Goal: Information Seeking & Learning: Find contact information

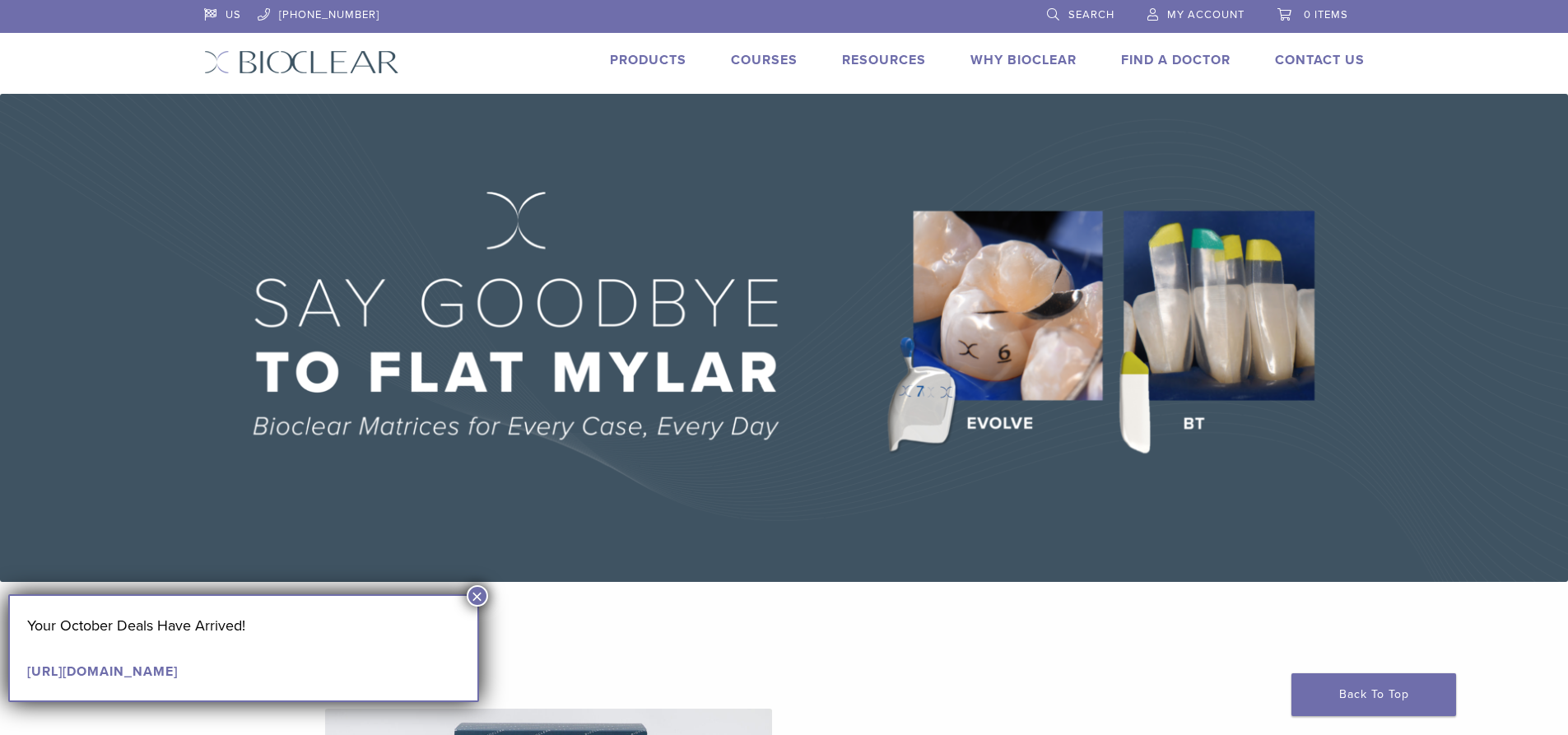
click at [649, 58] on link "Products" at bounding box center [648, 59] width 77 height 16
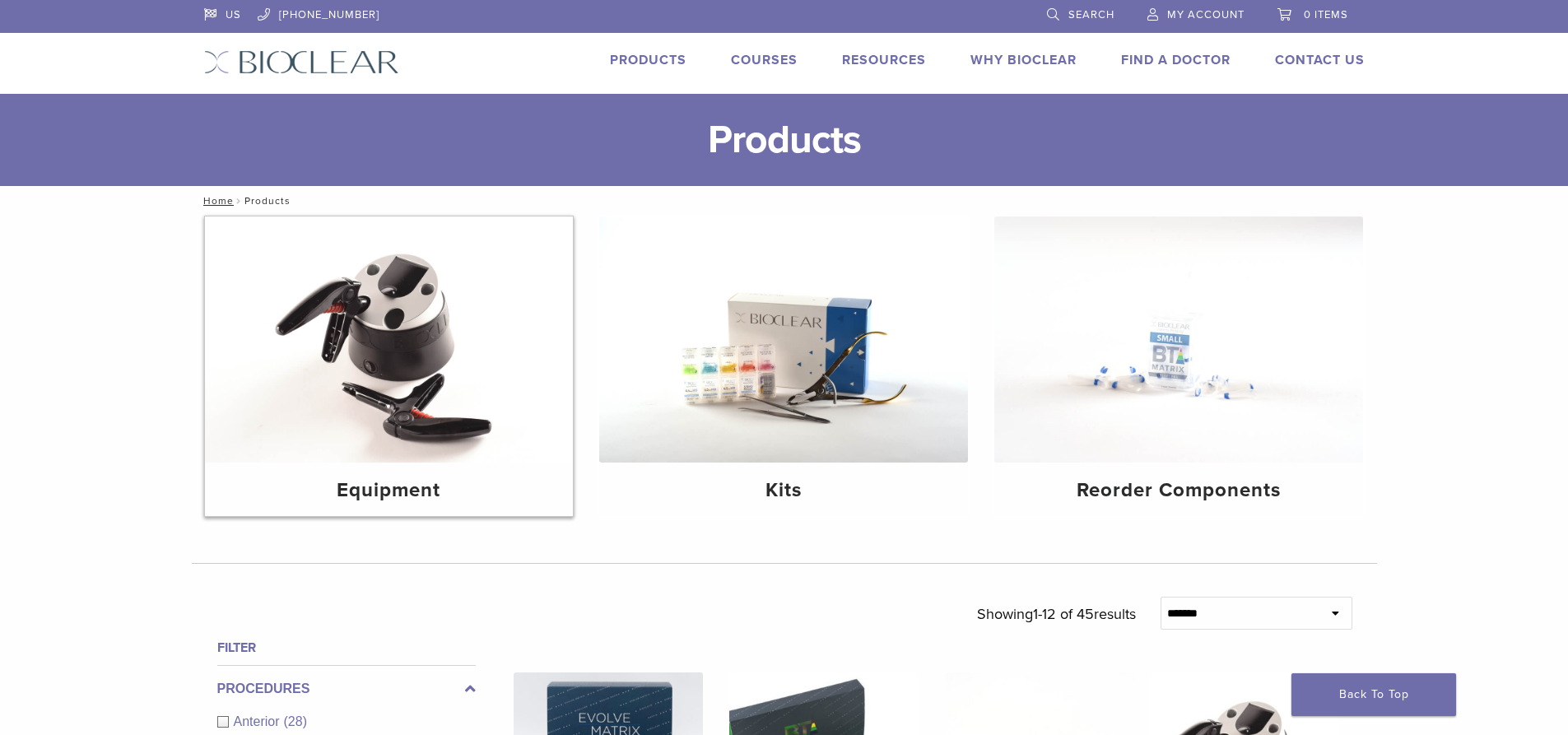
click at [495, 499] on h4 "Equipment" at bounding box center [389, 490] width 342 height 30
click at [918, 471] on div "Kits" at bounding box center [783, 489] width 369 height 53
click at [1153, 420] on img at bounding box center [1179, 339] width 369 height 246
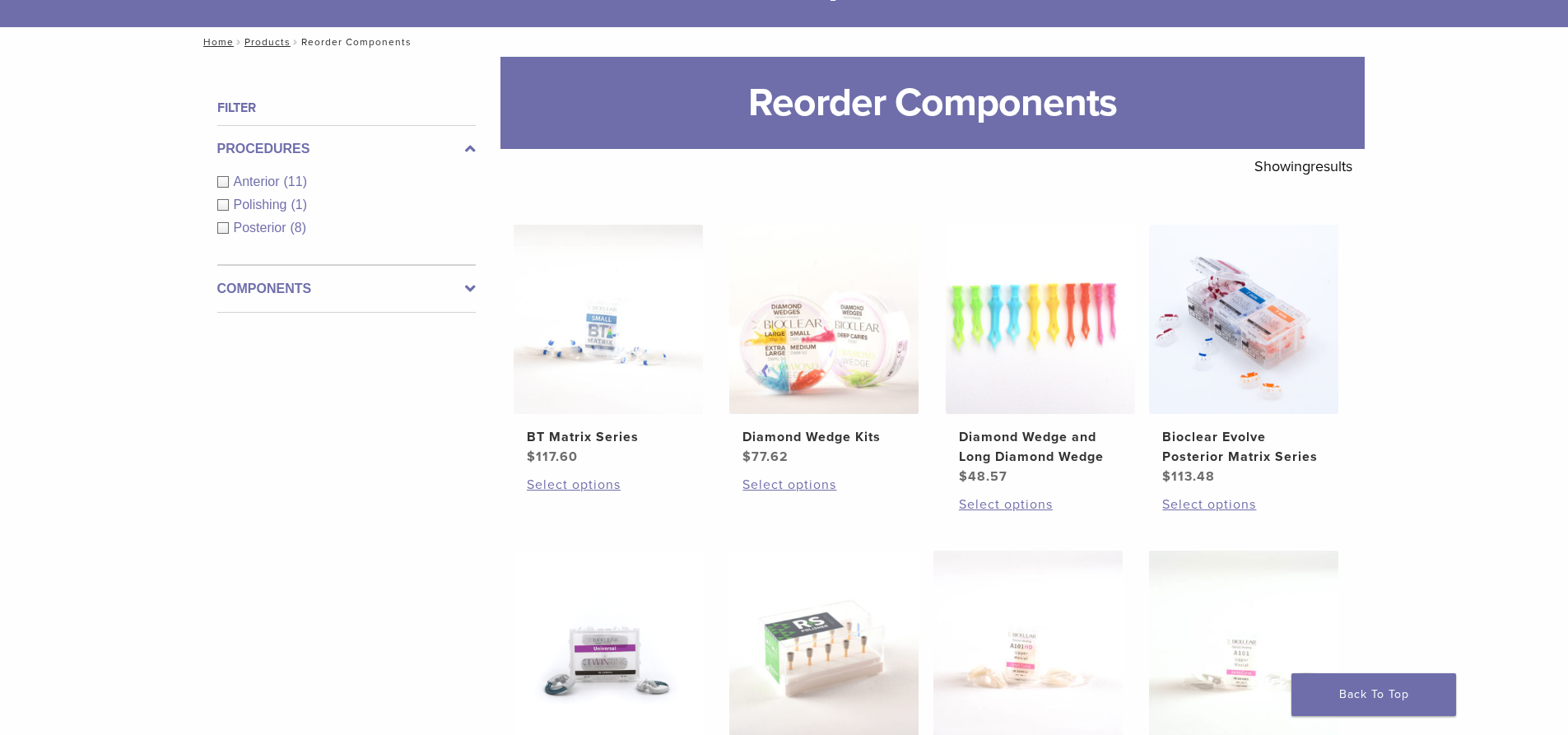
scroll to position [82, 0]
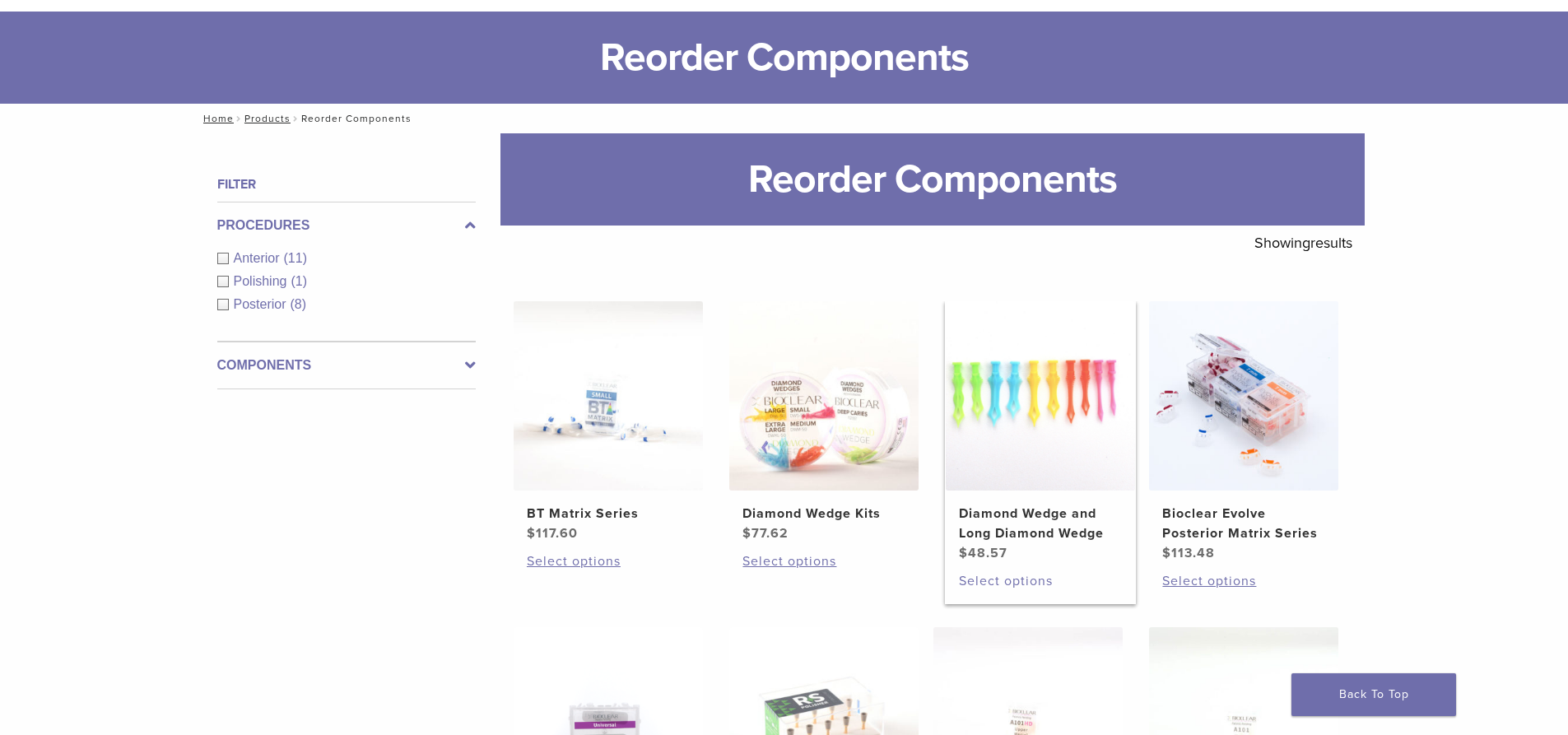
click at [1041, 578] on link "Select options" at bounding box center [1040, 580] width 163 height 19
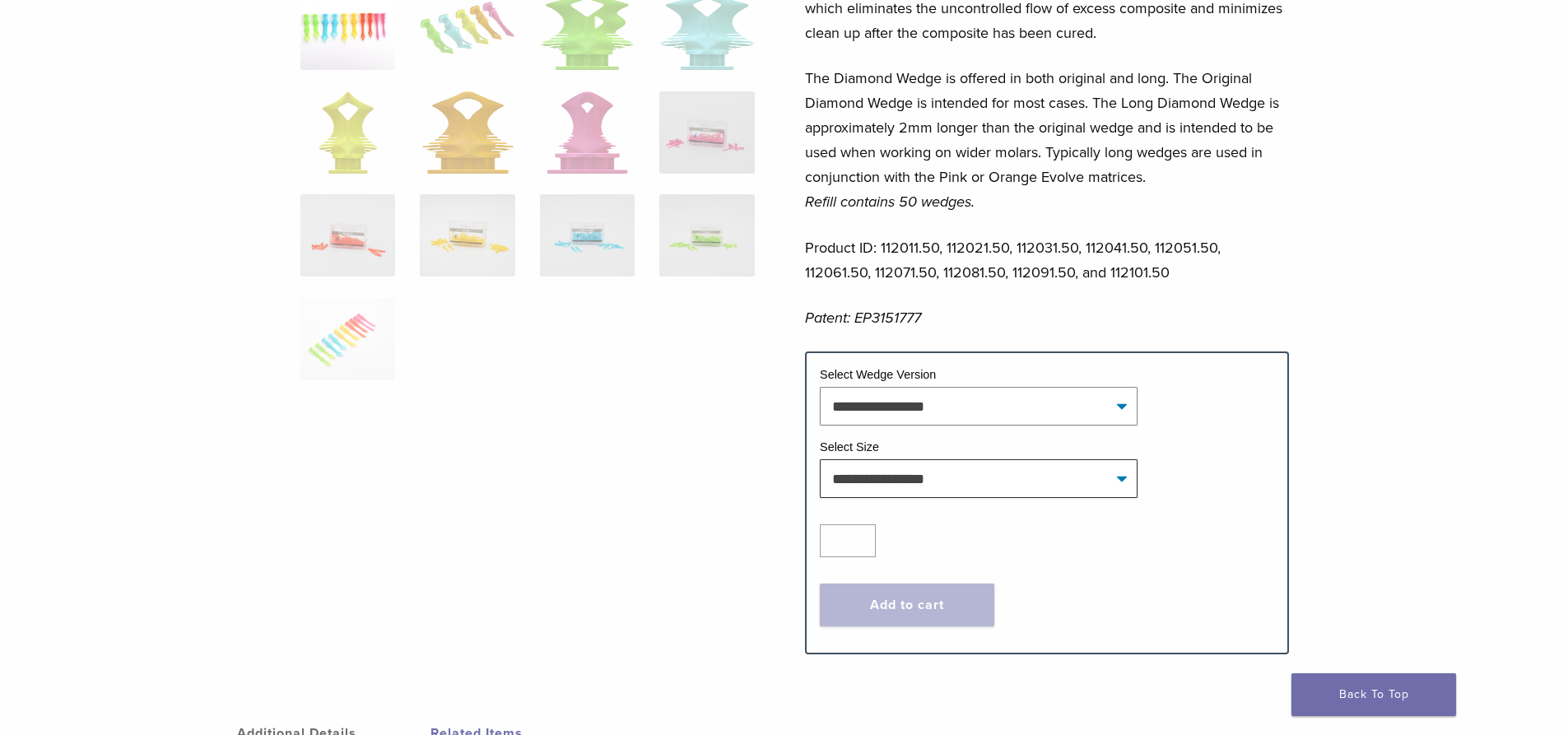
scroll to position [494, 0]
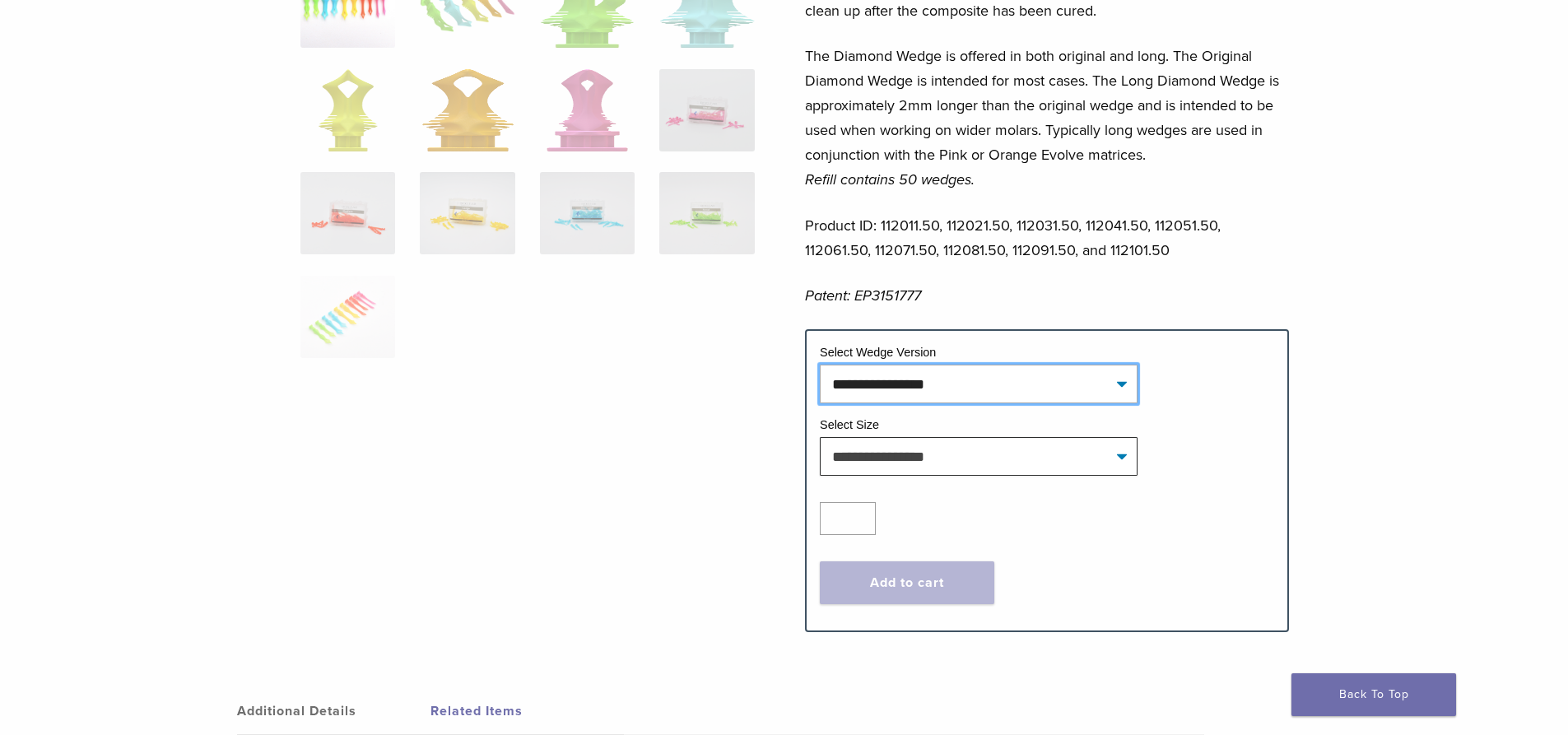
click at [971, 389] on select "**********" at bounding box center [979, 384] width 318 height 38
click at [820, 365] on select "**********" at bounding box center [979, 384] width 318 height 38
select select "**********"
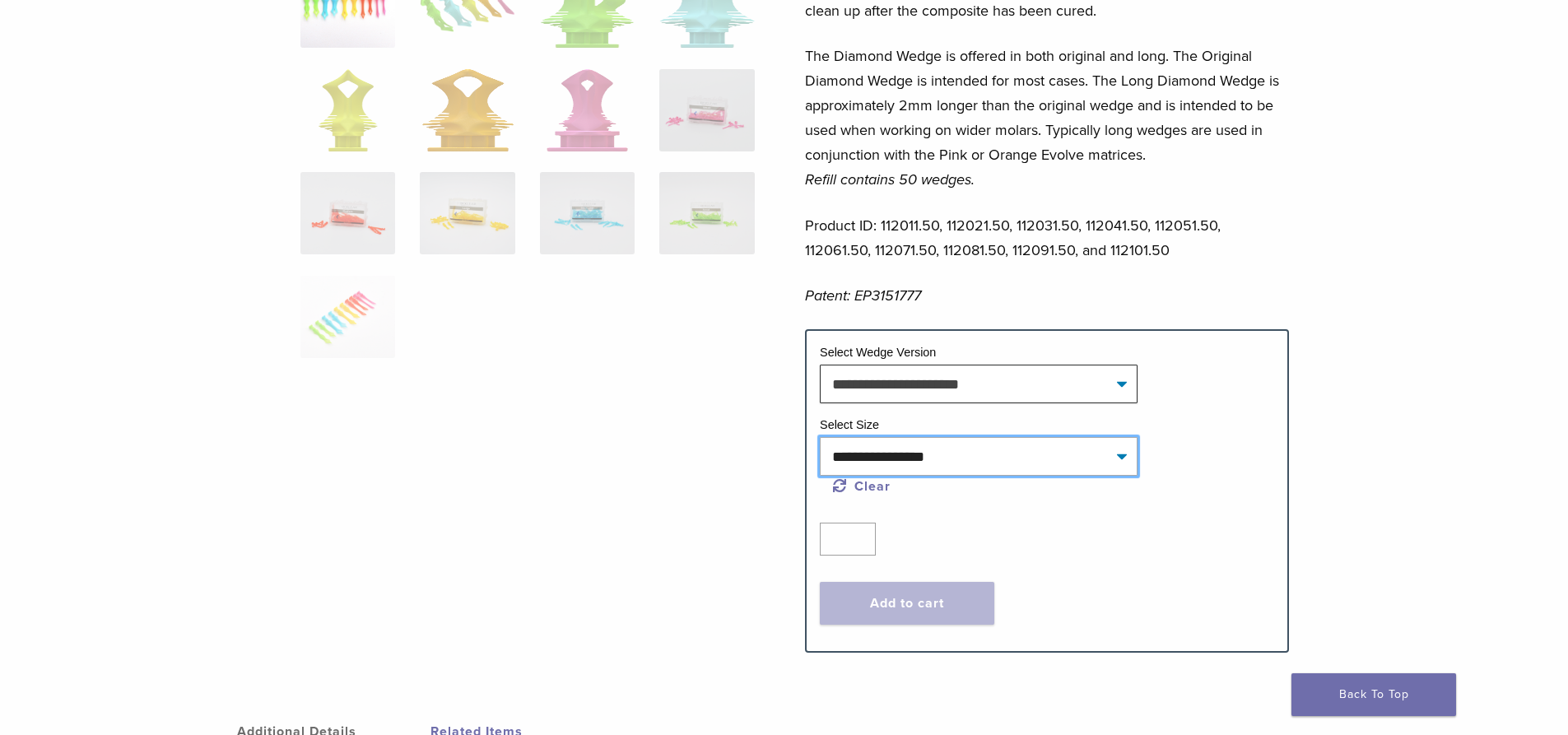
click at [974, 440] on select "**********" at bounding box center [979, 455] width 318 height 38
click at [1004, 444] on select "**********" at bounding box center [979, 455] width 318 height 38
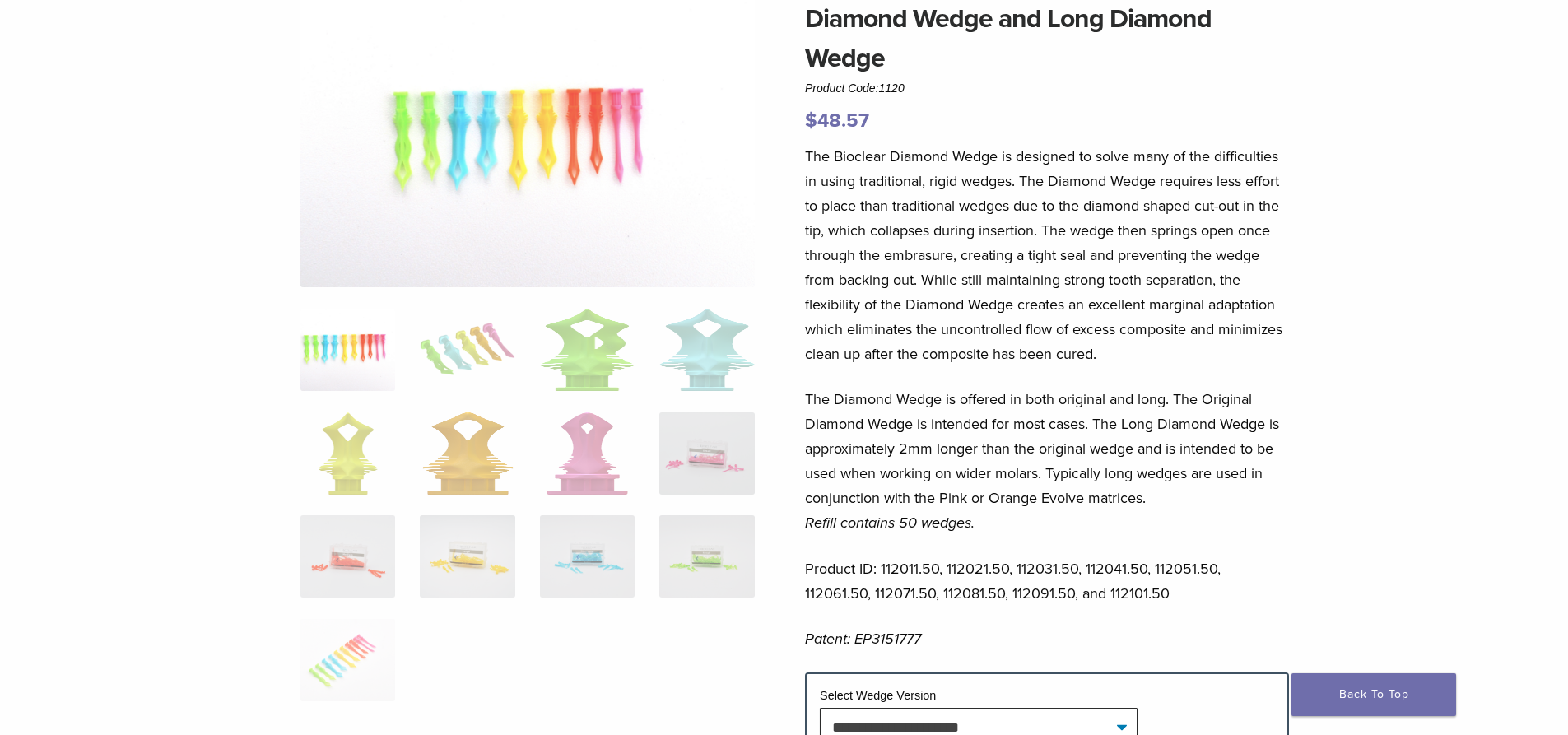
scroll to position [0, 0]
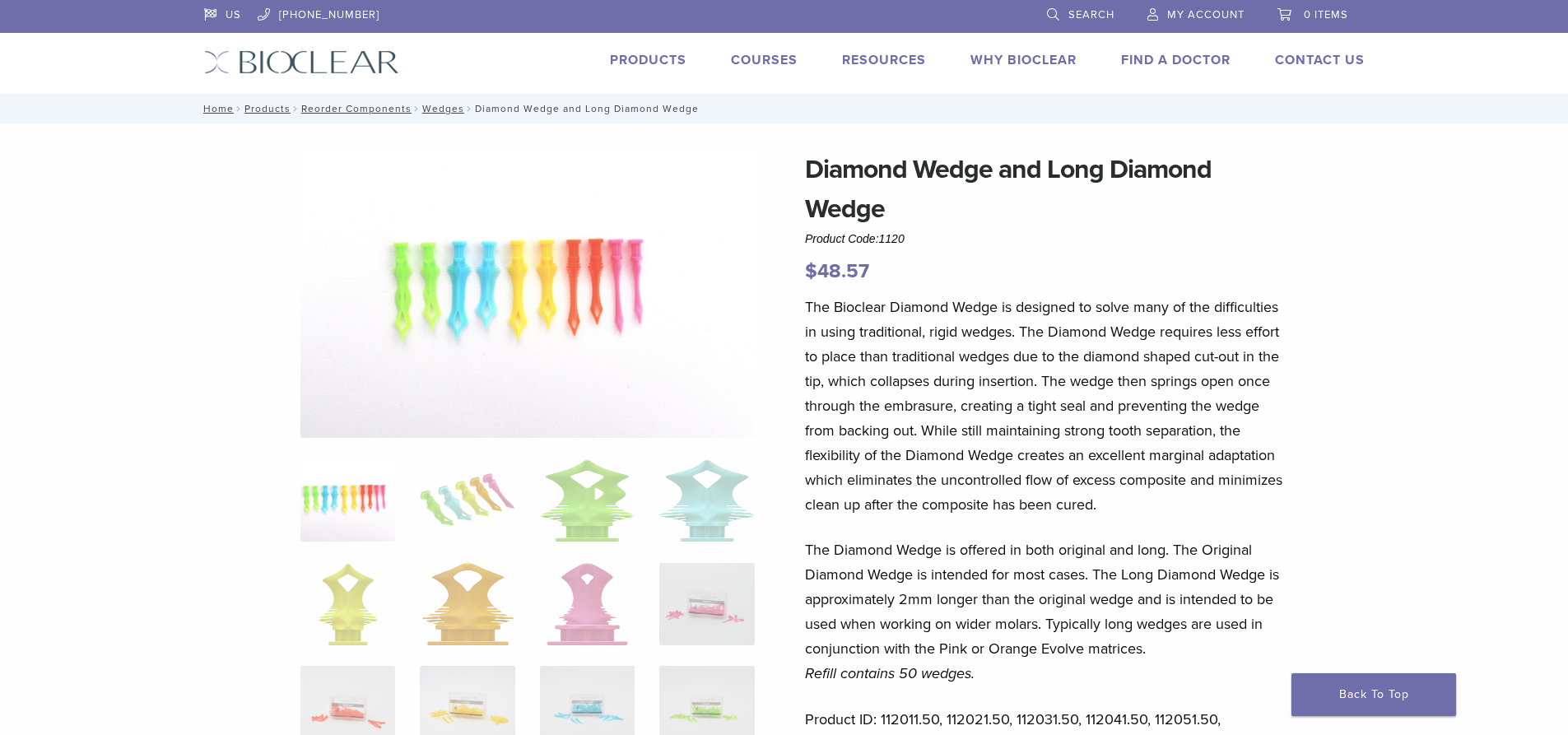
click at [618, 77] on div "US [PHONE_NUMBER] Search My Account 0 items Cart No products in the cart. Back …" at bounding box center [784, 46] width 1185 height 94
click at [628, 63] on link "Products" at bounding box center [648, 59] width 77 height 16
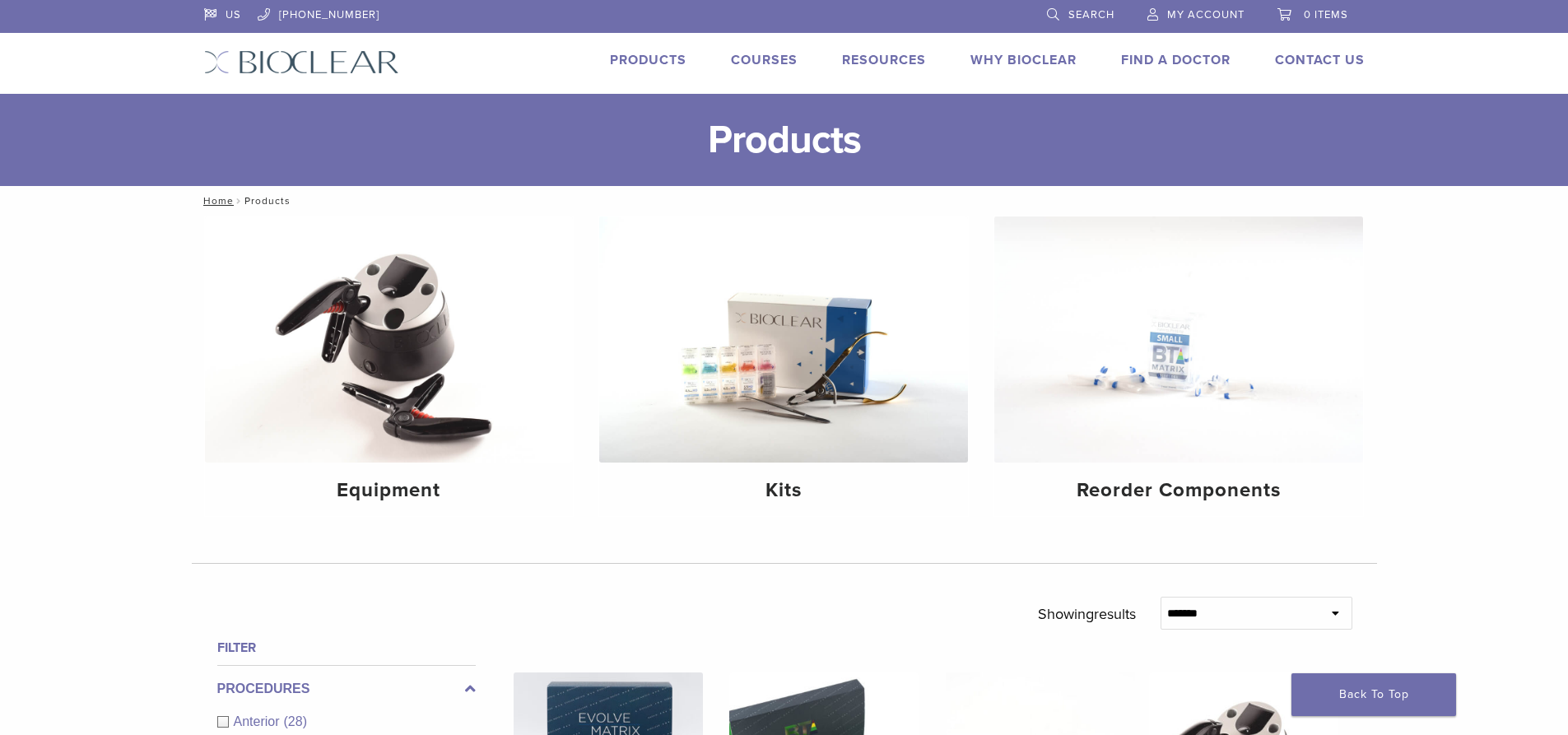
click at [1037, 52] on div "US [PHONE_NUMBER] Search My Account 0 items Cart No products in the cart. Back …" at bounding box center [784, 46] width 1185 height 94
click at [1038, 53] on link "Why Bioclear" at bounding box center [1024, 59] width 106 height 16
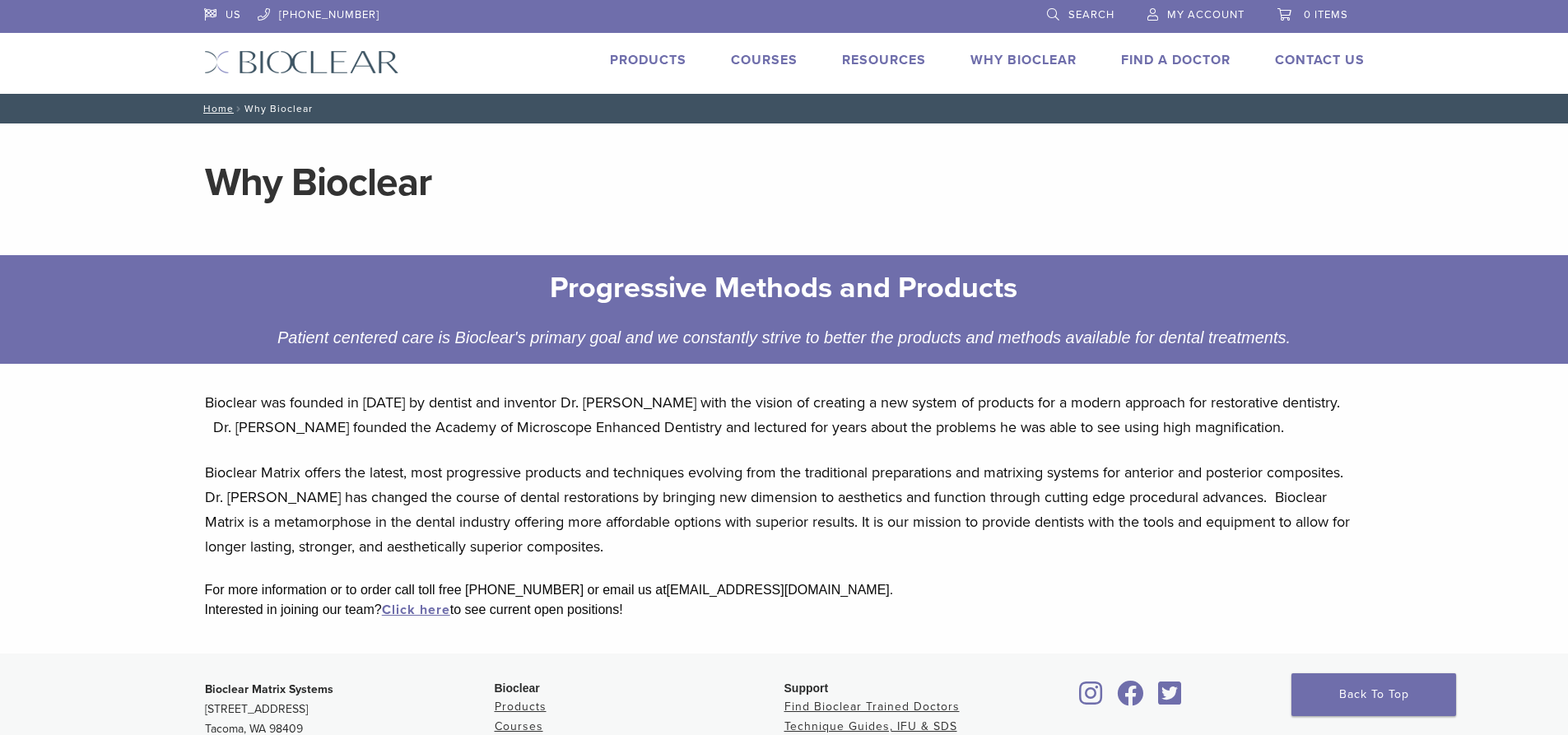
click at [1228, 57] on link "Find A Doctor" at bounding box center [1176, 59] width 110 height 16
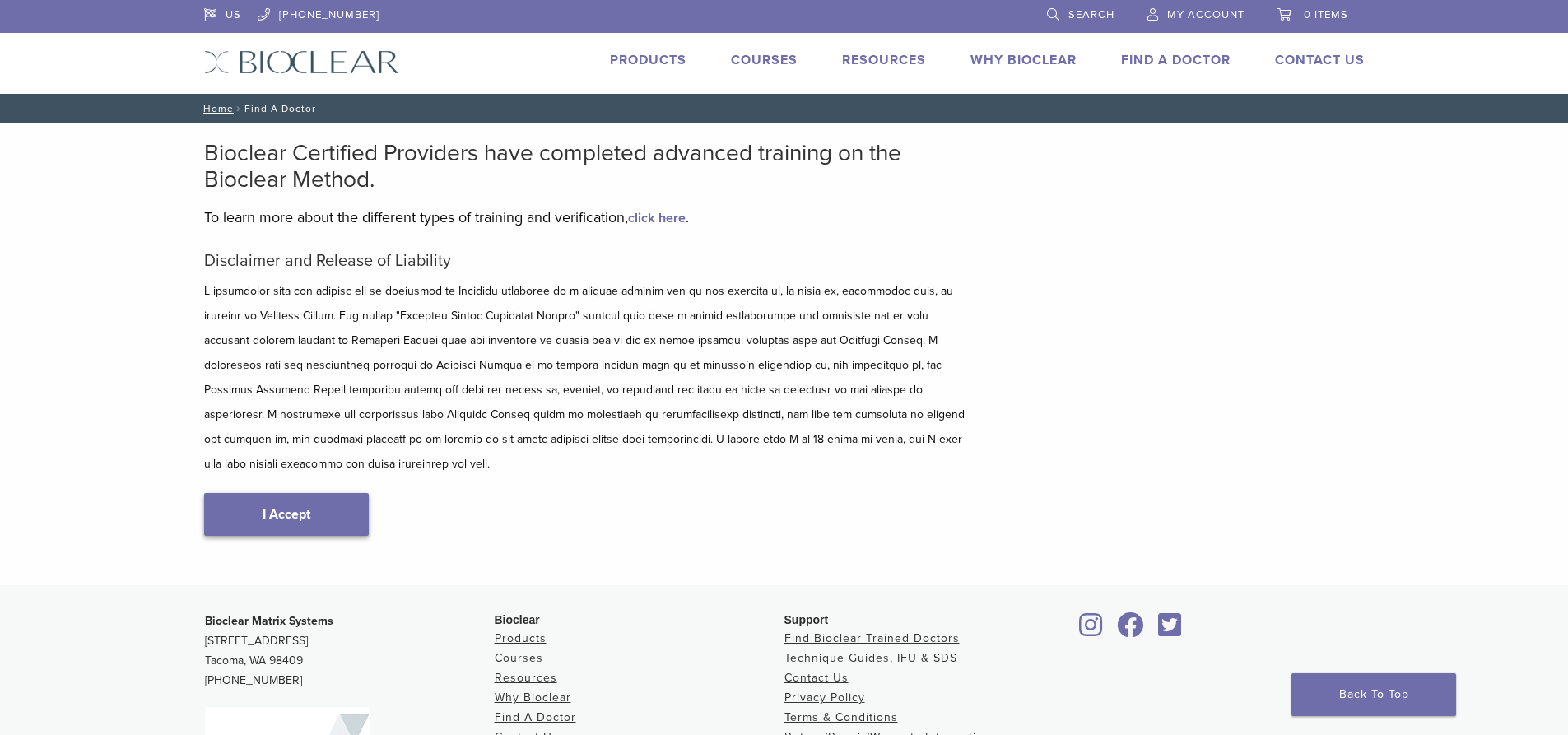
click at [332, 504] on link "I Accept" at bounding box center [286, 514] width 165 height 43
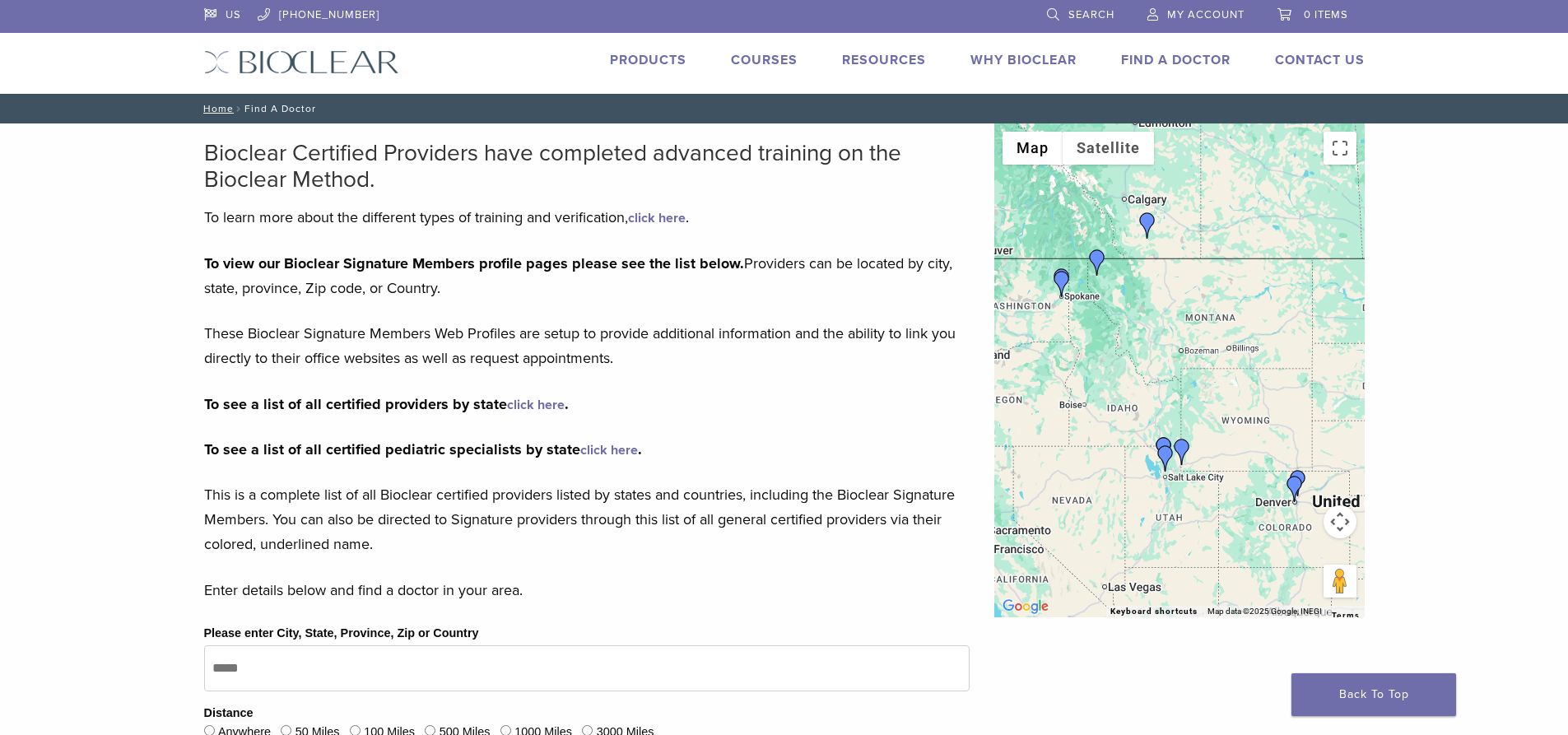
click at [1061, 281] on img "Dr. Kelly Hennessey" at bounding box center [1061, 284] width 26 height 26
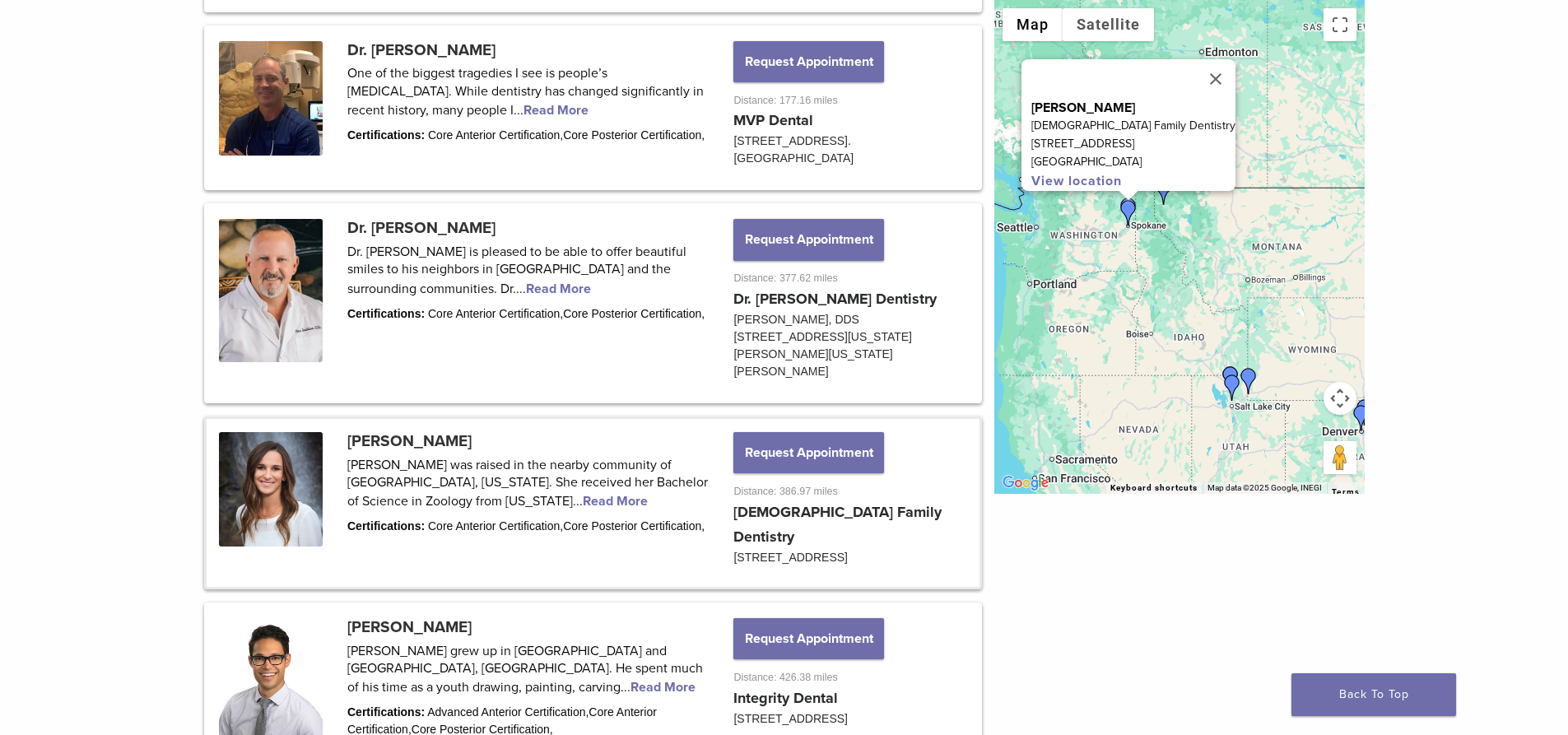
scroll to position [1560, 0]
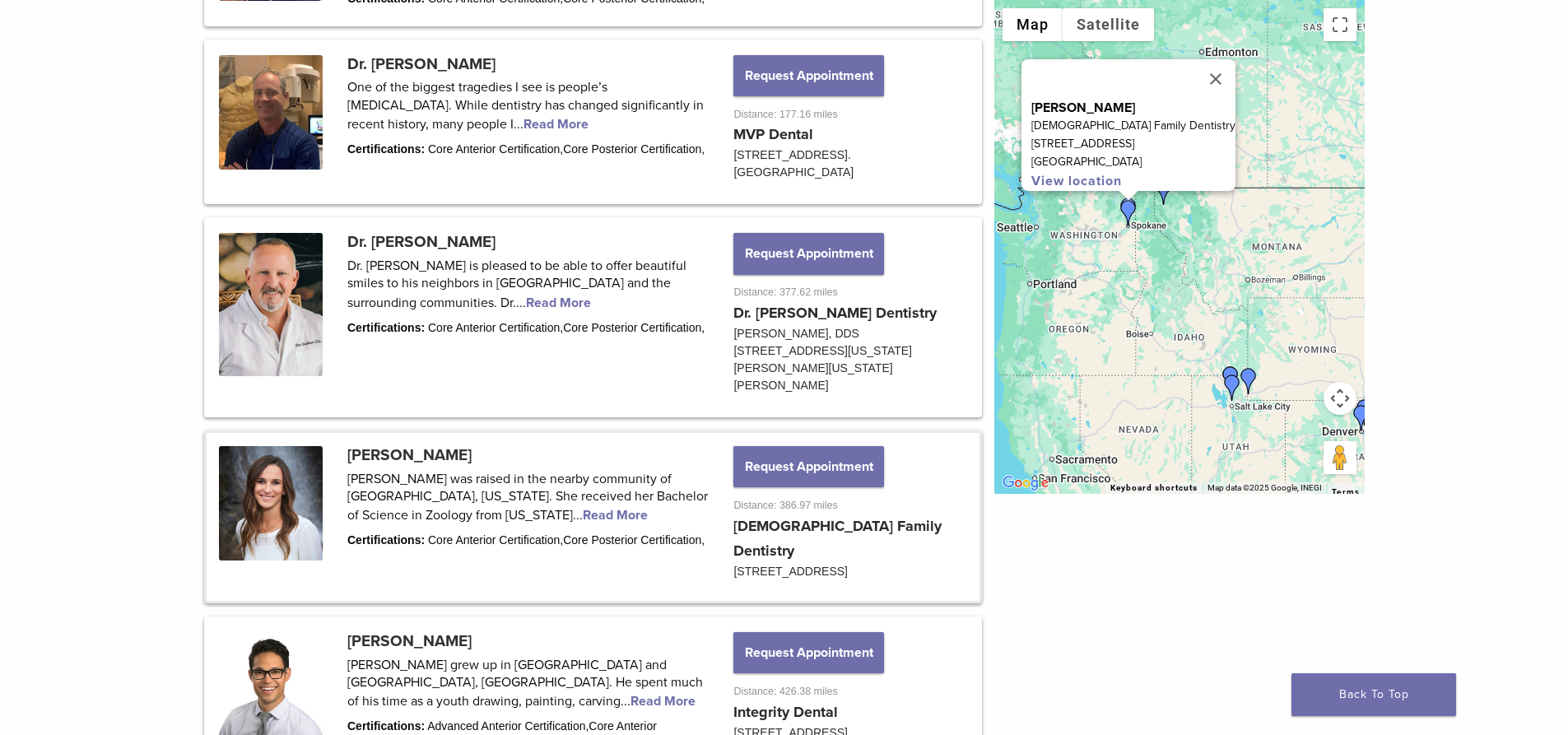
click at [371, 433] on link at bounding box center [593, 517] width 773 height 168
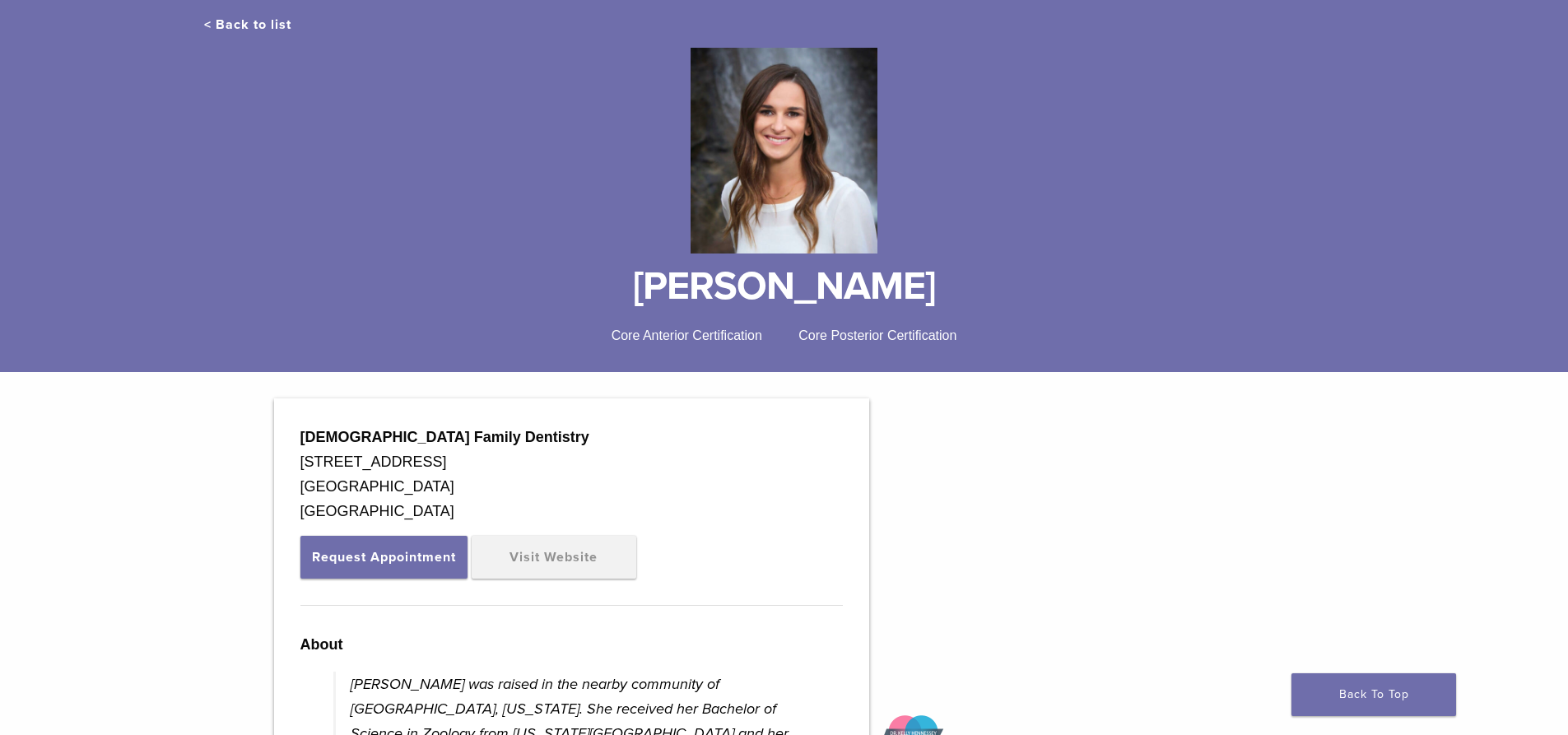
scroll to position [82, 0]
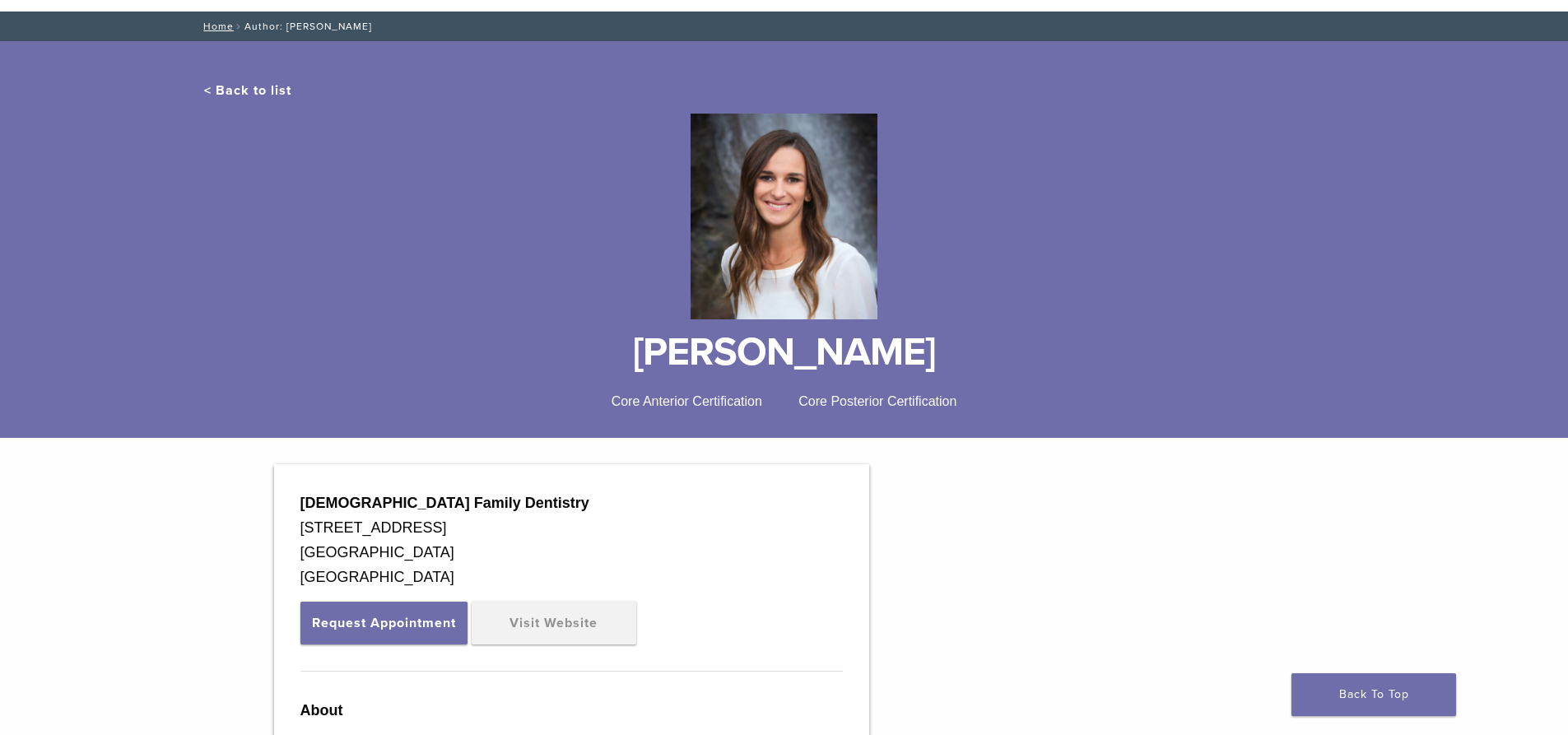
click at [252, 90] on link "< Back to list" at bounding box center [248, 90] width 87 height 16
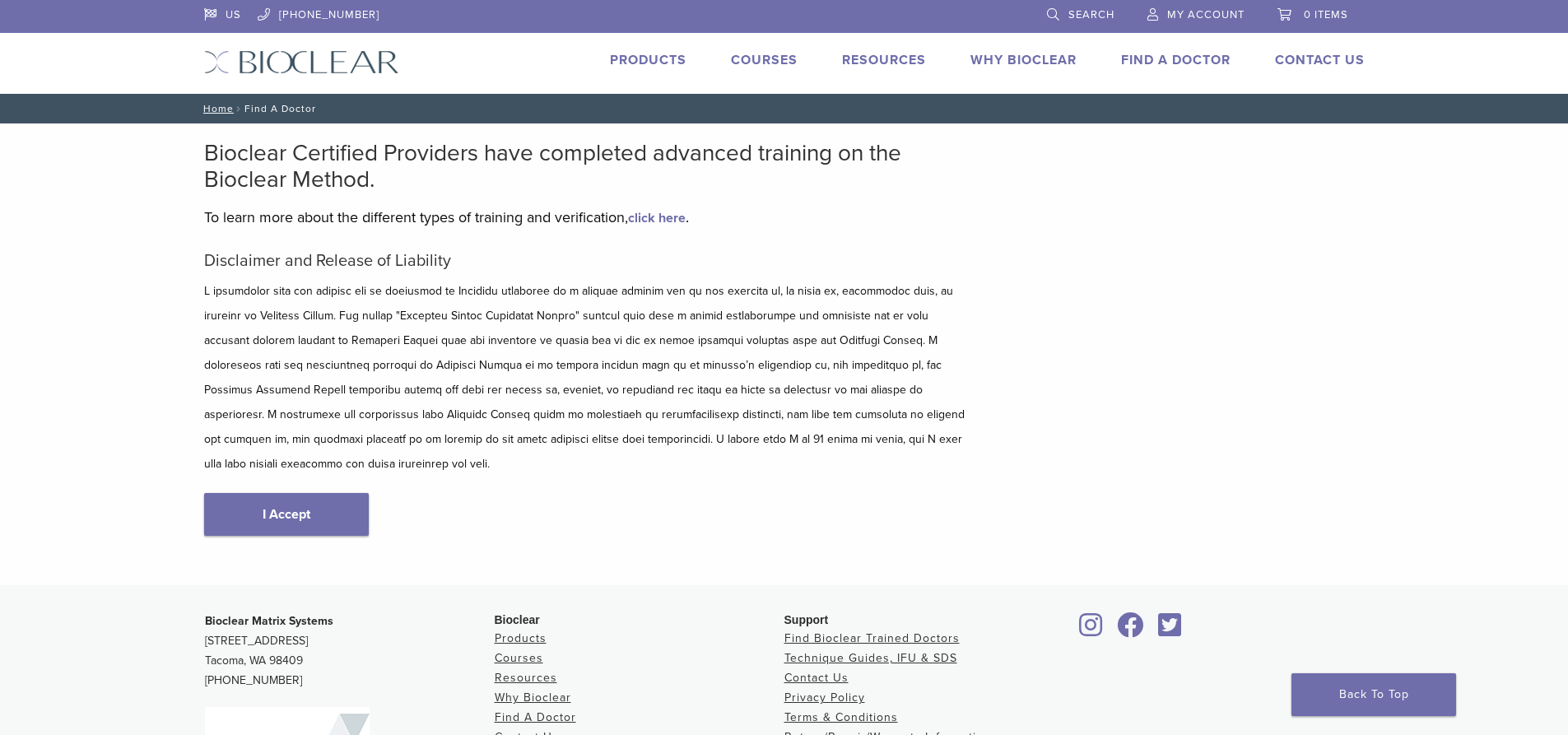
click at [1144, 71] on div "Find A Doctor" at bounding box center [1166, 62] width 129 height 24
click at [1144, 59] on link "Find A Doctor" at bounding box center [1176, 59] width 110 height 16
click at [1163, 58] on link "Find A Doctor" at bounding box center [1176, 59] width 110 height 16
click at [298, 493] on link "I Accept" at bounding box center [286, 514] width 165 height 43
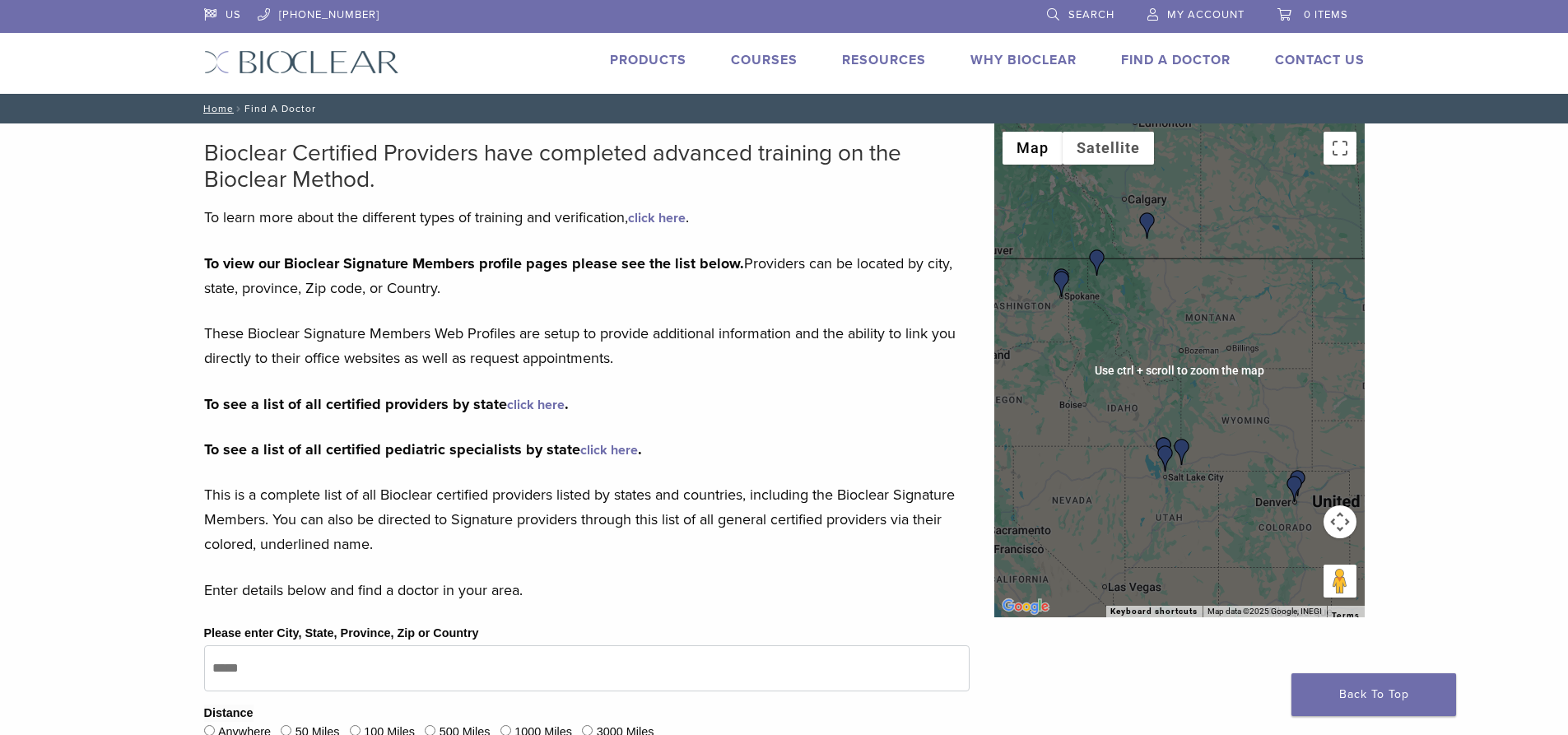
click at [1059, 320] on div at bounding box center [1179, 370] width 371 height 494
click at [1066, 316] on div at bounding box center [1179, 370] width 371 height 494
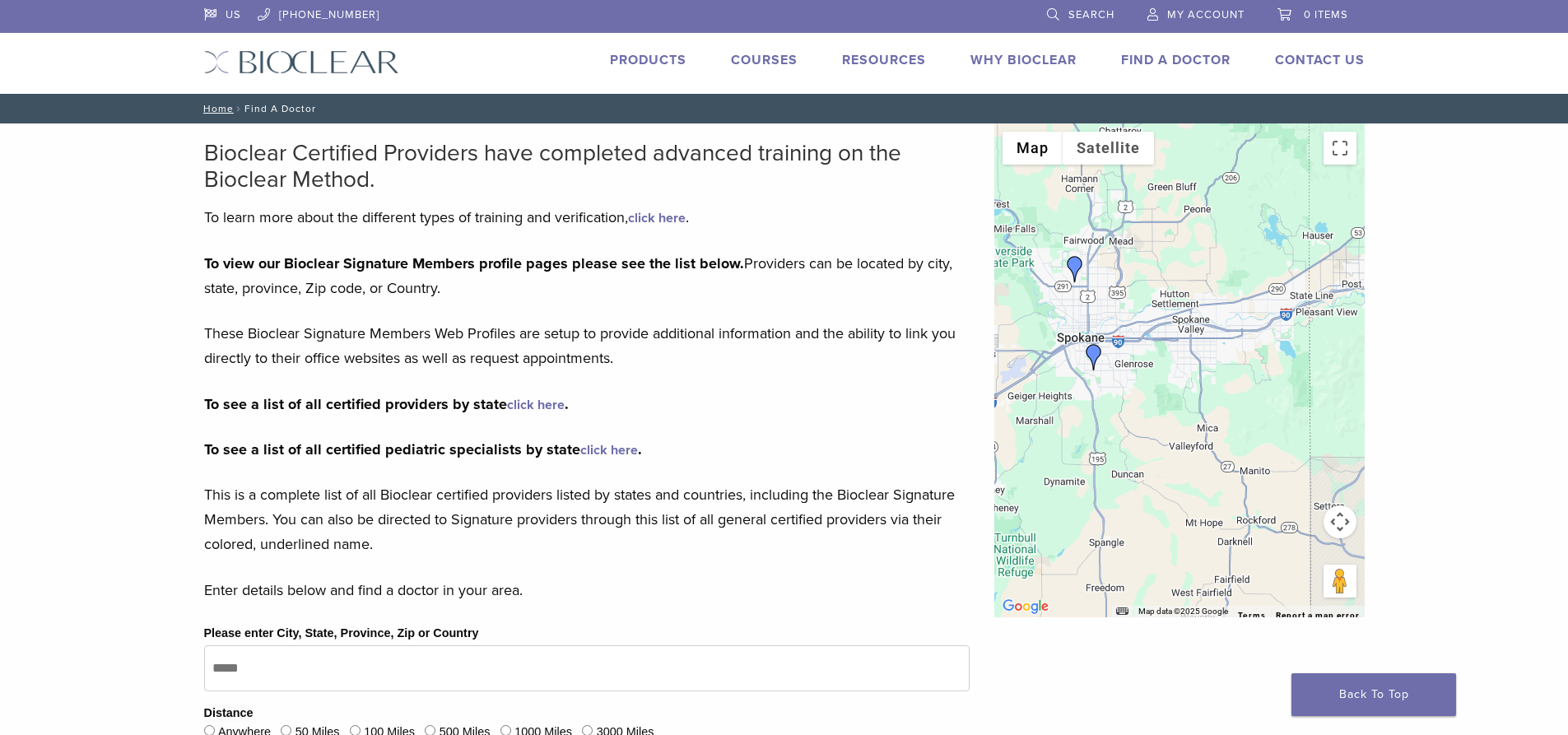
drag, startPoint x: 1038, startPoint y: 272, endPoint x: 1161, endPoint y: 269, distance: 123.0
click at [1161, 269] on div at bounding box center [1179, 370] width 371 height 494
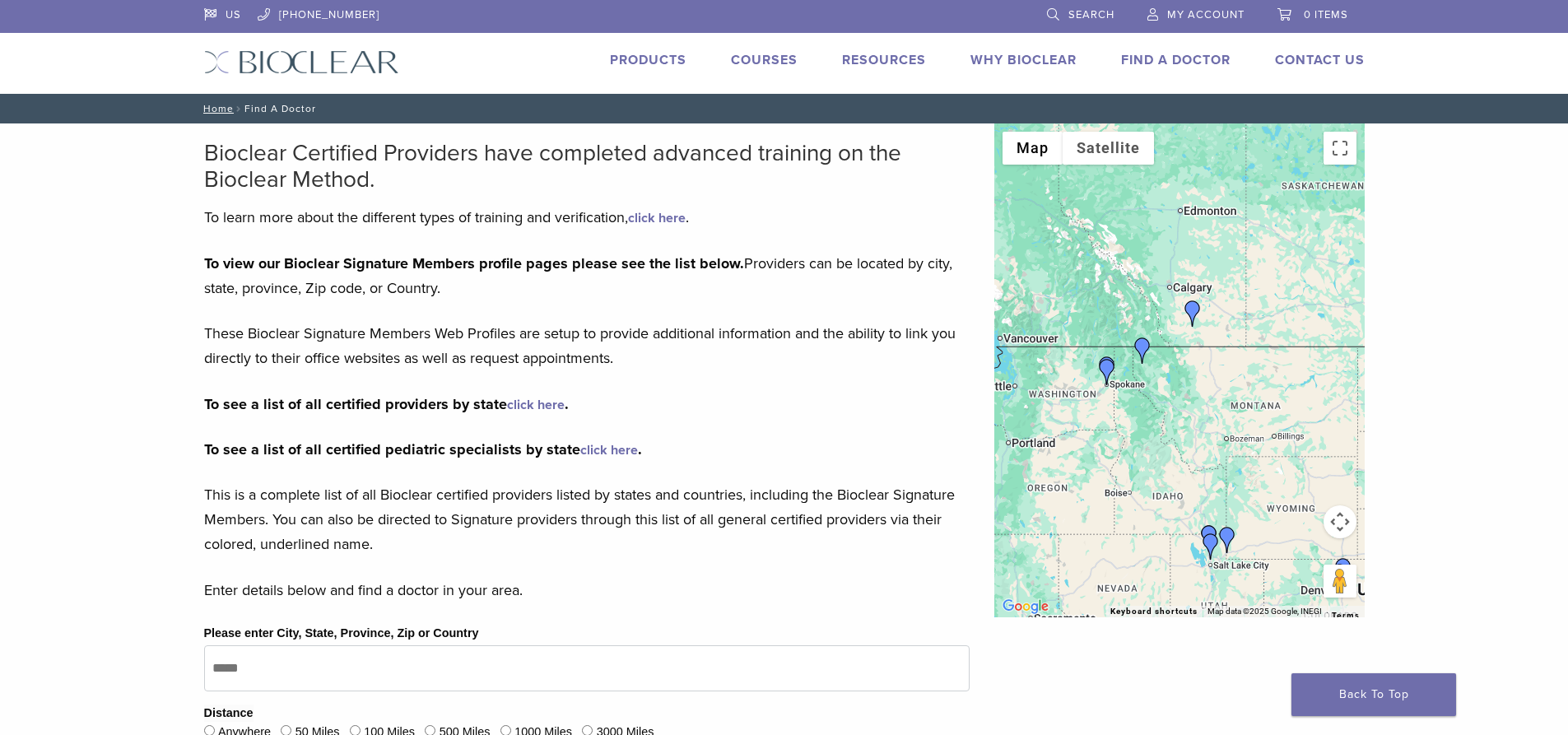
drag, startPoint x: 1297, startPoint y: 378, endPoint x: 1148, endPoint y: 403, distance: 151.1
click at [1148, 403] on div at bounding box center [1179, 370] width 371 height 494
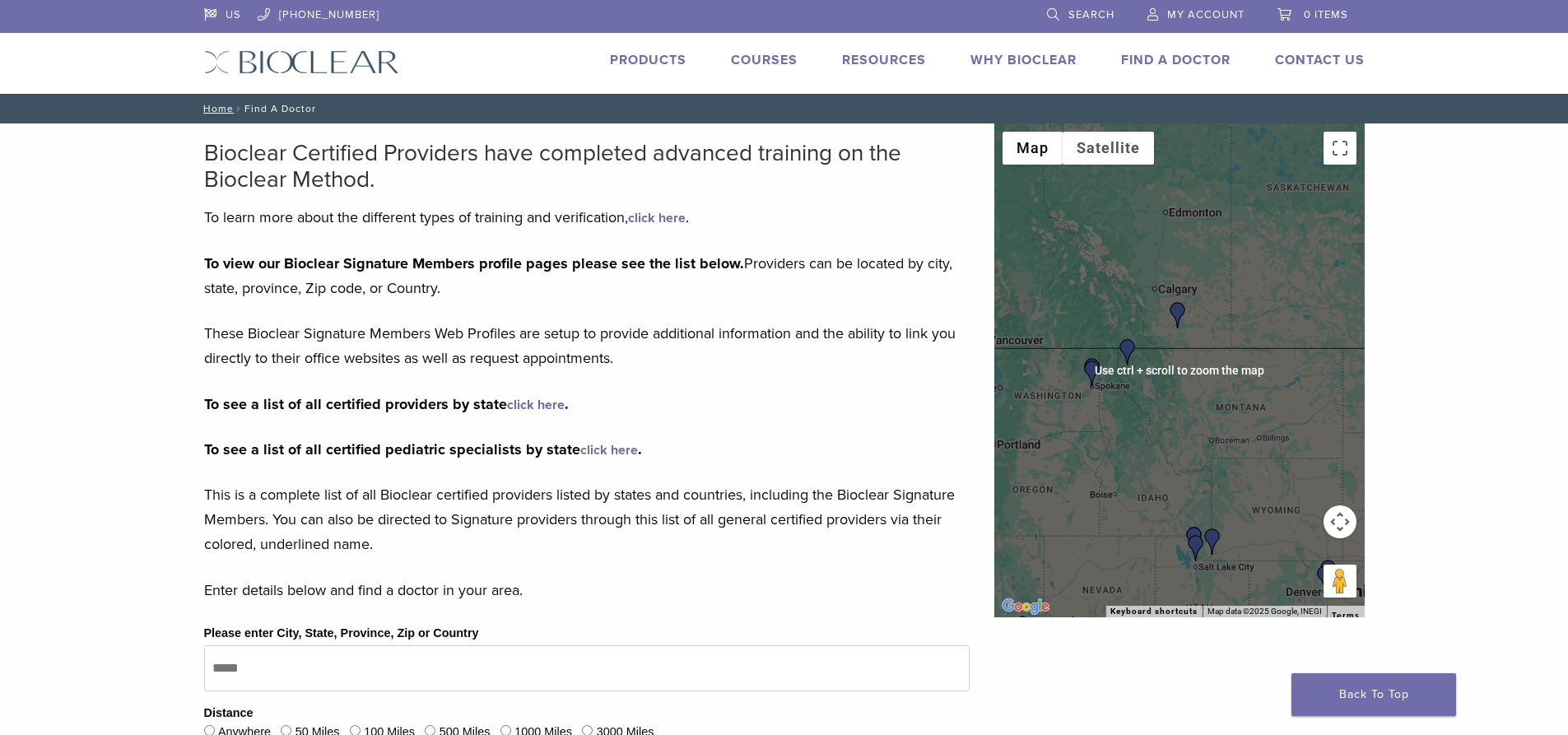
click at [1207, 447] on div at bounding box center [1179, 370] width 371 height 494
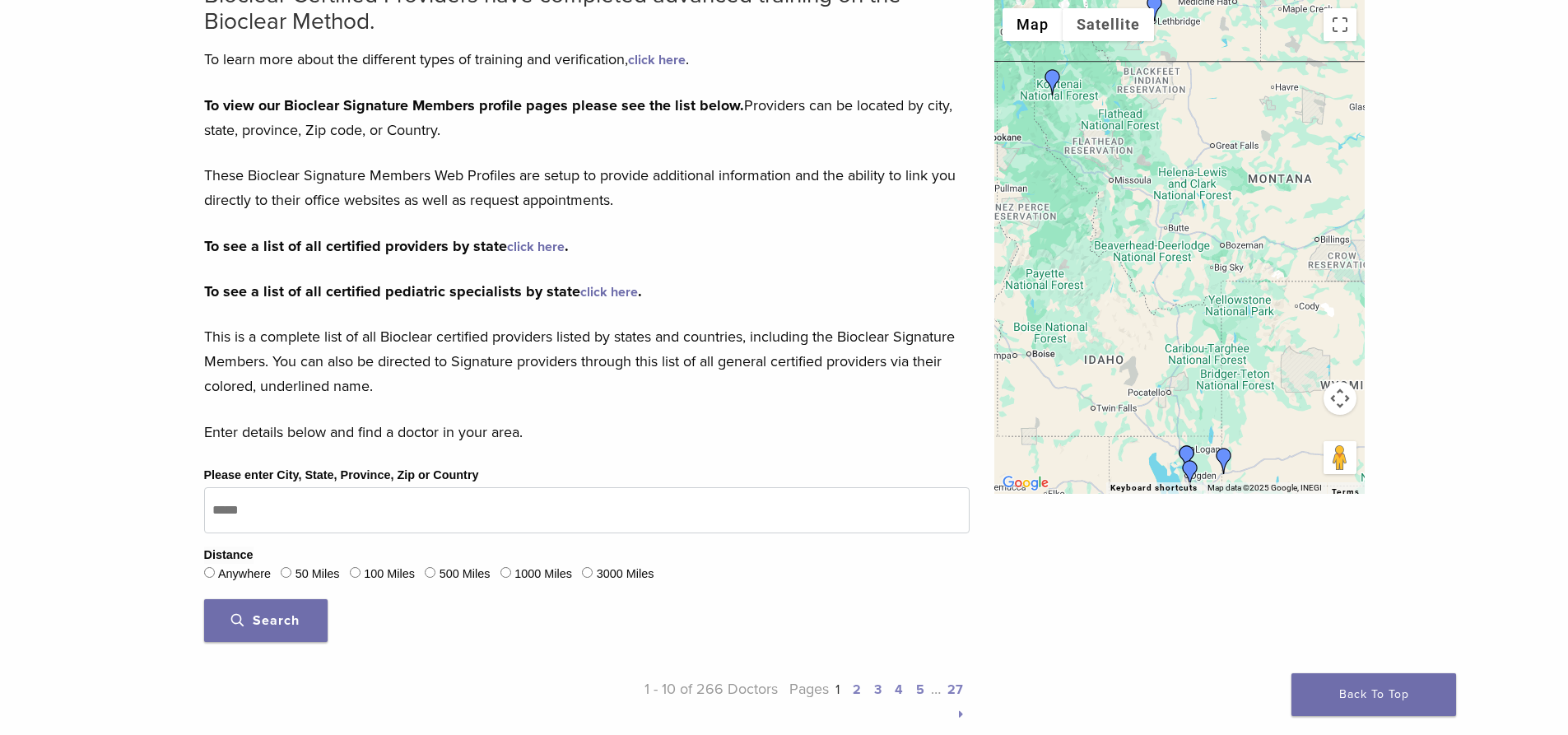
scroll to position [165, 0]
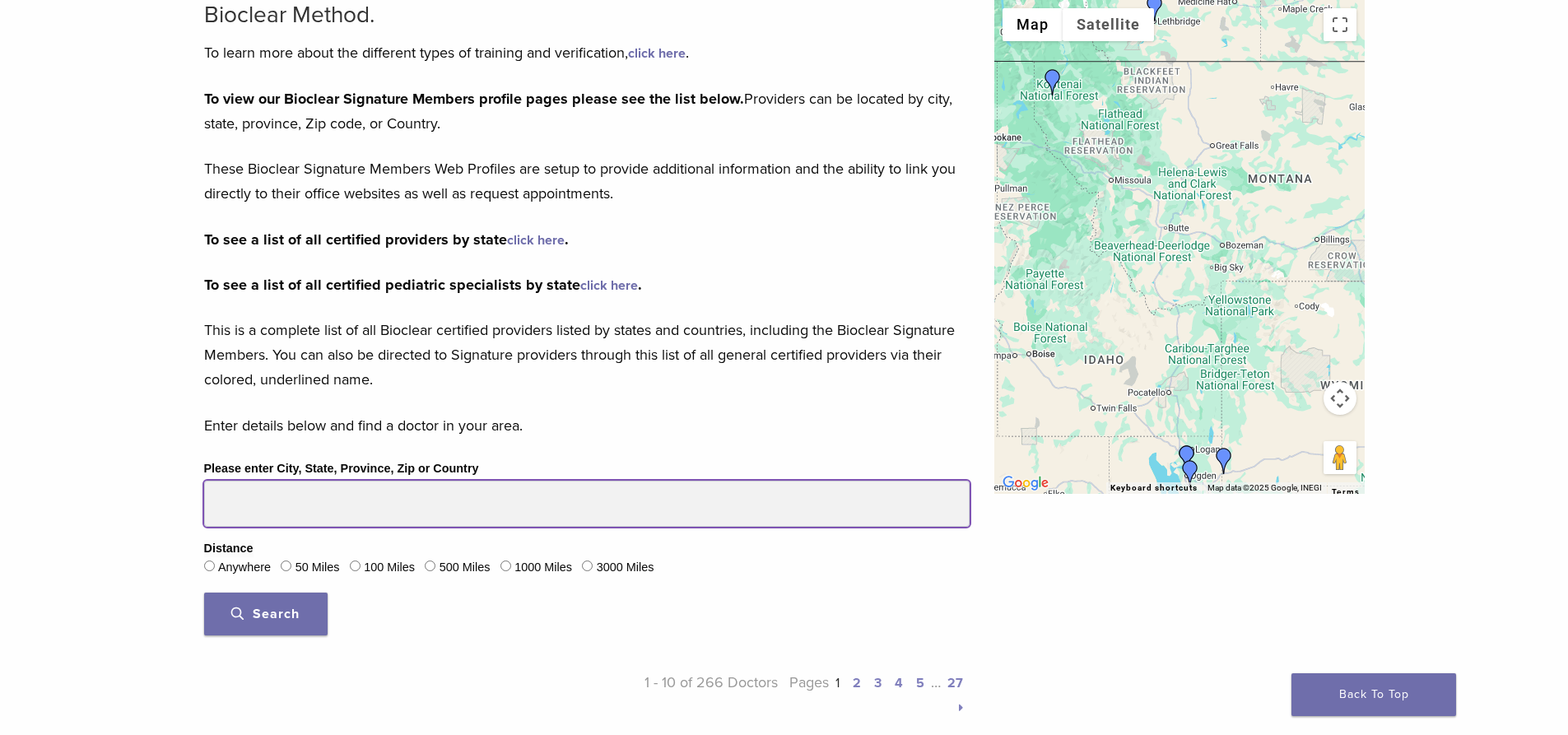
click at [267, 493] on input "Please enter City, State, Province, Zip or Country" at bounding box center [587, 504] width 765 height 46
type input "*****"
click at [204, 593] on button "Search" at bounding box center [266, 614] width 123 height 43
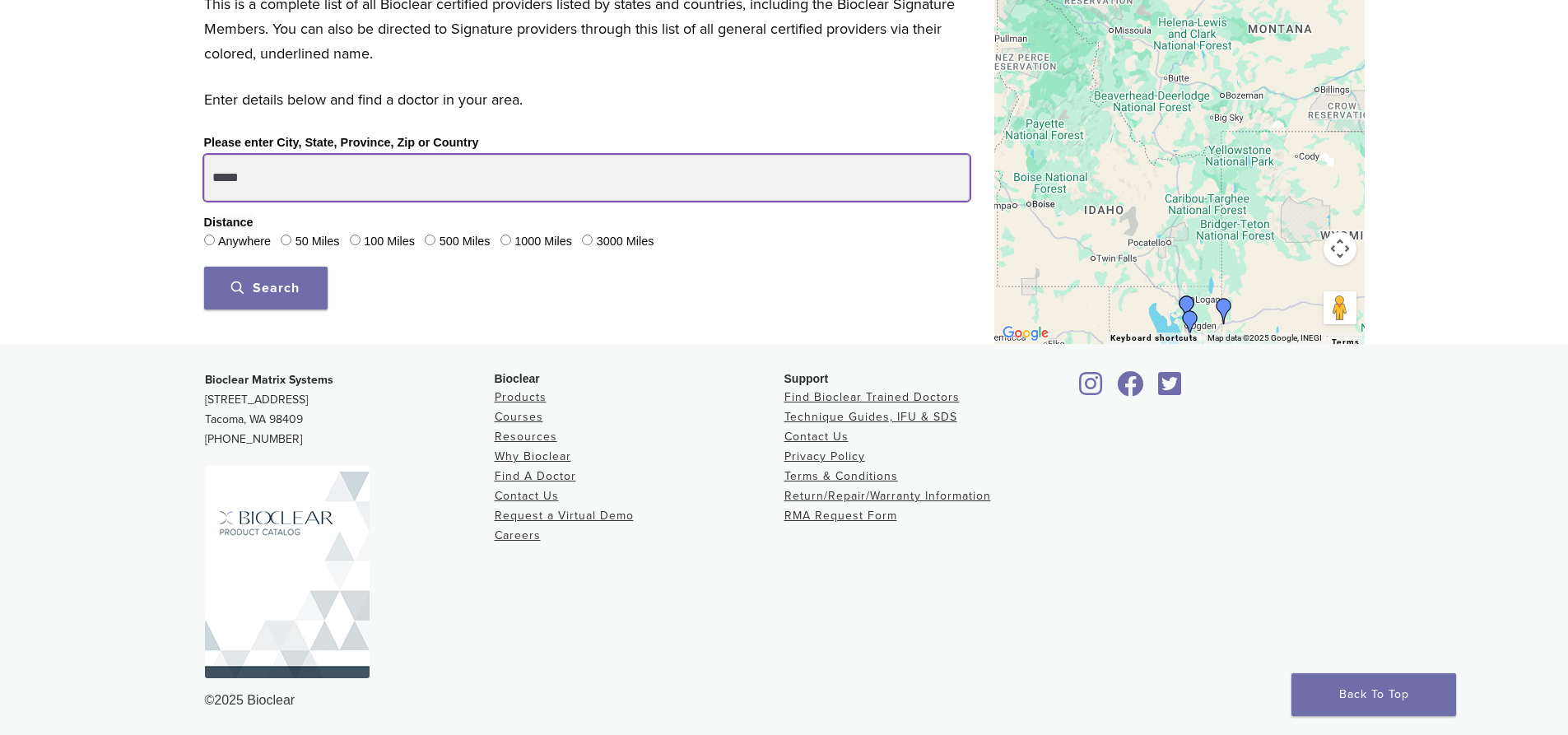
scroll to position [493, 0]
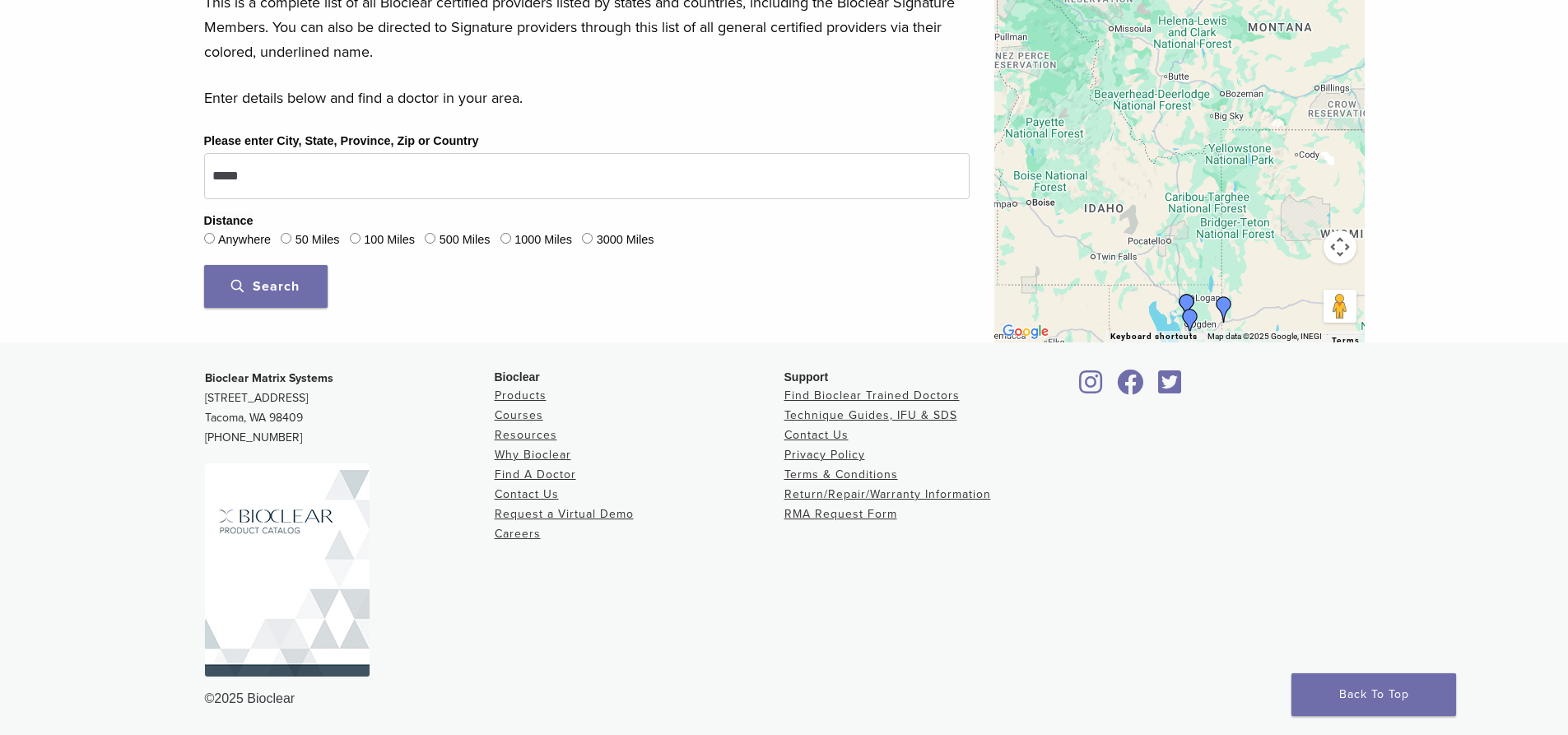
click at [307, 297] on button "Search" at bounding box center [266, 286] width 123 height 43
